Goal: Information Seeking & Learning: Learn about a topic

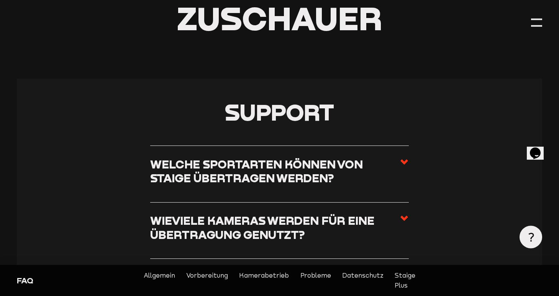
click at [235, 169] on h3 "Welche Sportarten können von Staige übertragen werden?" at bounding box center [274, 171] width 249 height 28
click at [0, 0] on input "Welche Sportarten können von Staige übertragen werden?" at bounding box center [0, 0] width 0 height 0
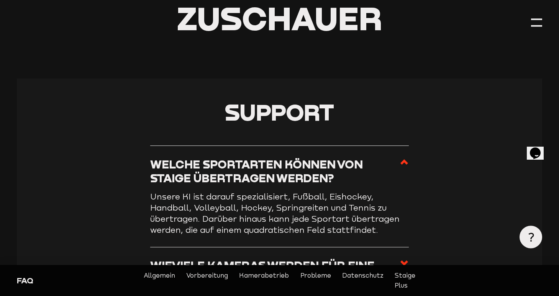
click at [235, 168] on h3 "Welche Sportarten können von Staige übertragen werden?" at bounding box center [274, 171] width 249 height 28
click at [0, 0] on input "Welche Sportarten können von Staige übertragen werden?" at bounding box center [0, 0] width 0 height 0
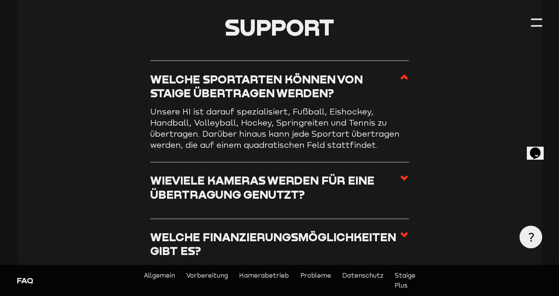
scroll to position [208, 0]
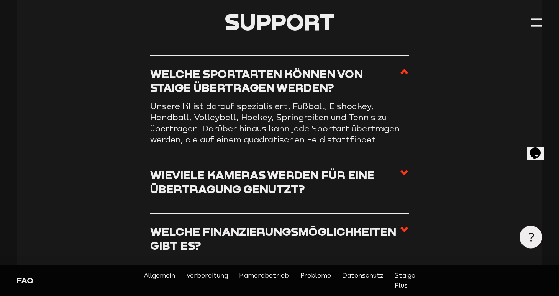
click at [213, 186] on h3 "Wieviele Kameras werden für eine Übertragung genutzt?" at bounding box center [274, 182] width 249 height 28
click at [0, 0] on input "Wieviele Kameras werden für eine Übertragung genutzt?" at bounding box center [0, 0] width 0 height 0
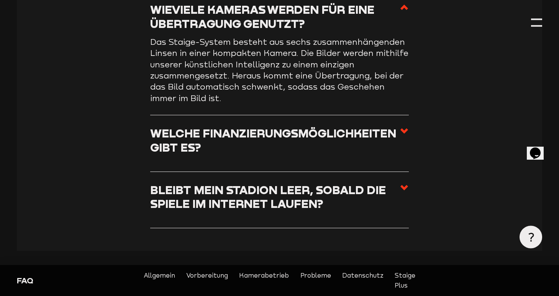
scroll to position [330, 0]
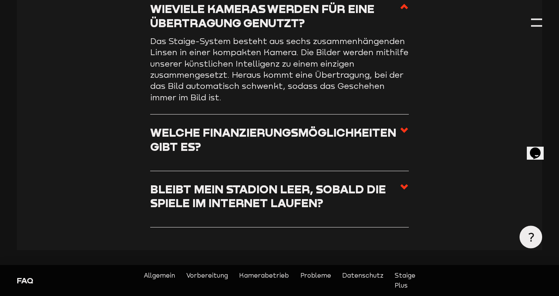
click at [155, 137] on h3 "Welche Finanzierungsmöglichkeiten gibt es?" at bounding box center [274, 140] width 249 height 28
click at [0, 0] on input "Welche Finanzierungsmöglichkeiten gibt es?" at bounding box center [0, 0] width 0 height 0
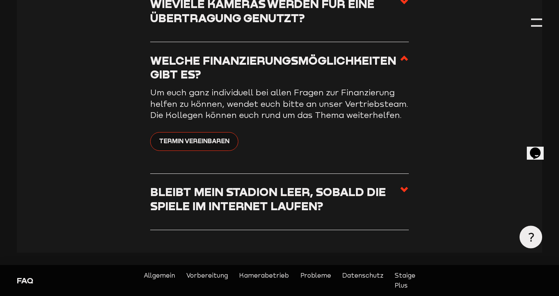
scroll to position [338, 0]
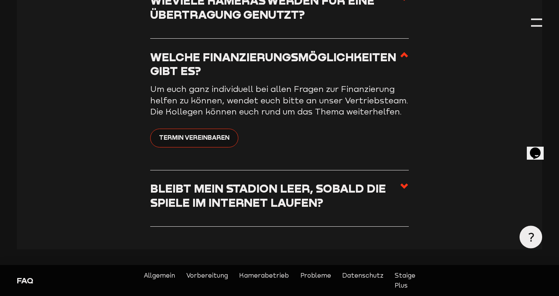
click at [171, 184] on h3 "Bleibt mein Stadion leer, sobald die Spiele im Internet laufen?" at bounding box center [274, 195] width 249 height 28
click at [0, 0] on input "Bleibt mein Stadion leer, sobald die Spiele im Internet laufen?" at bounding box center [0, 0] width 0 height 0
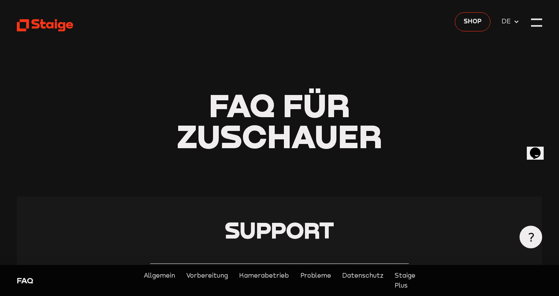
scroll to position [0, 0]
click at [61, 25] on icon at bounding box center [45, 25] width 57 height 14
click at [469, 18] on span "Shop" at bounding box center [472, 21] width 18 height 10
